Goal: Check status: Check status

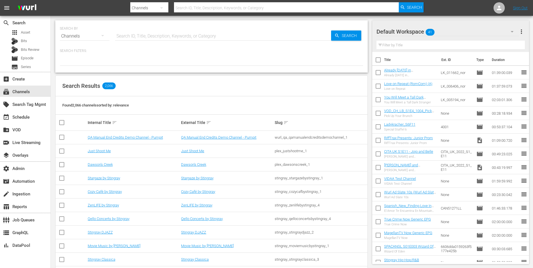
click at [130, 36] on input "text" at bounding box center [223, 36] width 216 height 14
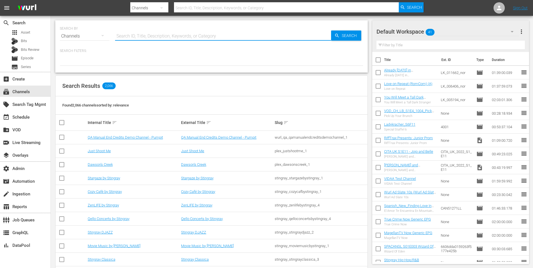
paste input "game_show_network_gettv_1"
type input "game_show_network_gettv_1"
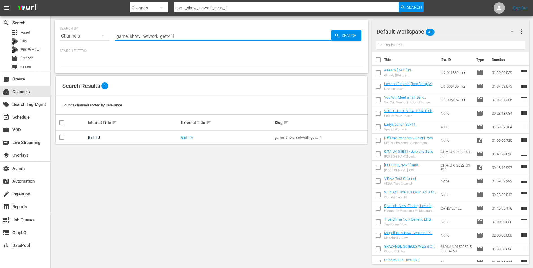
click at [90, 136] on link "GET TV" at bounding box center [94, 137] width 12 height 4
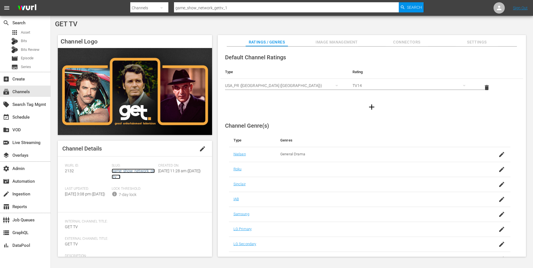
click at [130, 170] on link "game_show_network_gettv_1" at bounding box center [133, 173] width 43 height 10
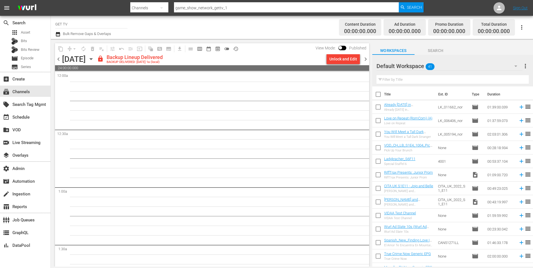
click at [365, 56] on span "chevron_right" at bounding box center [365, 59] width 7 height 7
